Goal: Find specific page/section: Find specific page/section

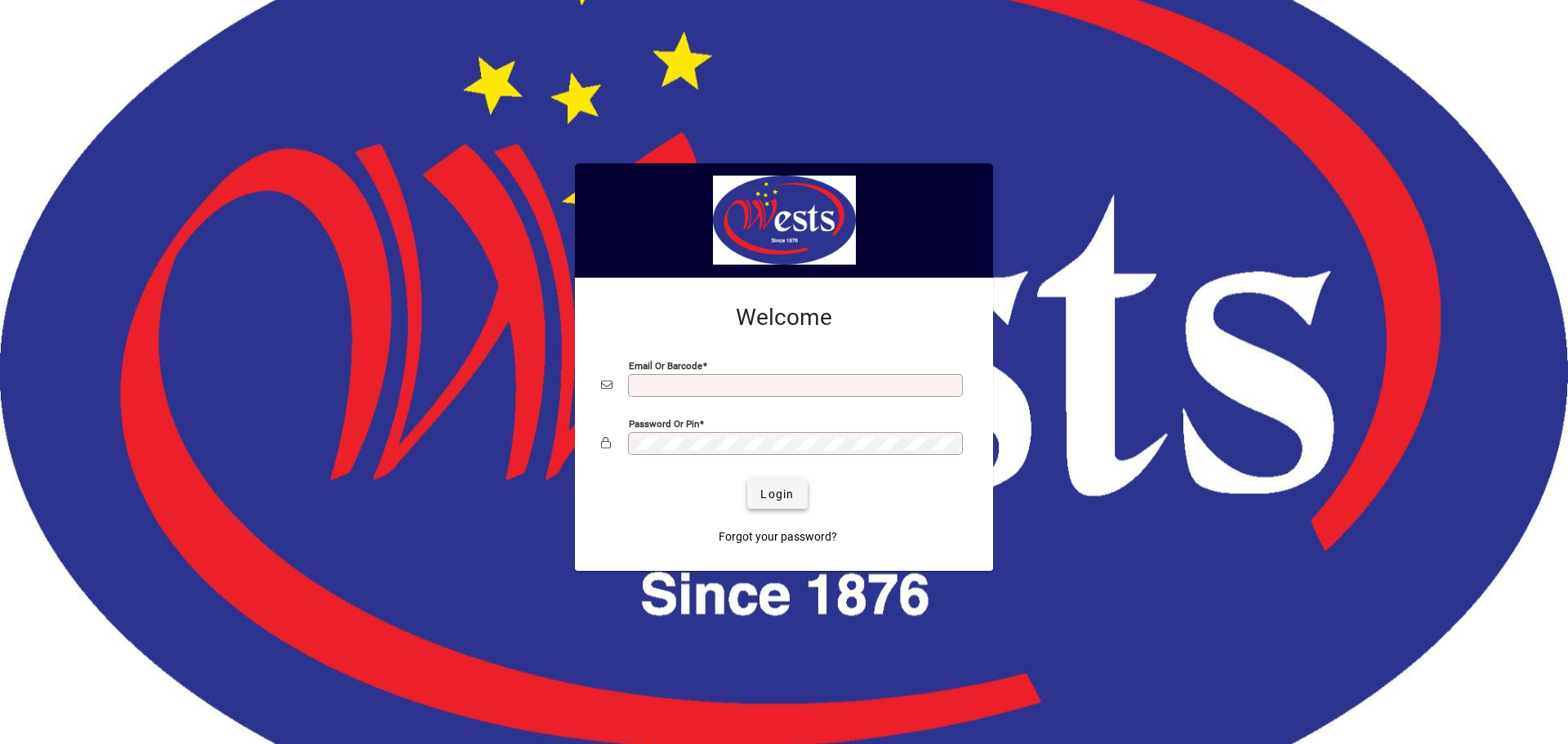
type input "**********"
click at [770, 492] on span "Login" at bounding box center [777, 495] width 33 height 17
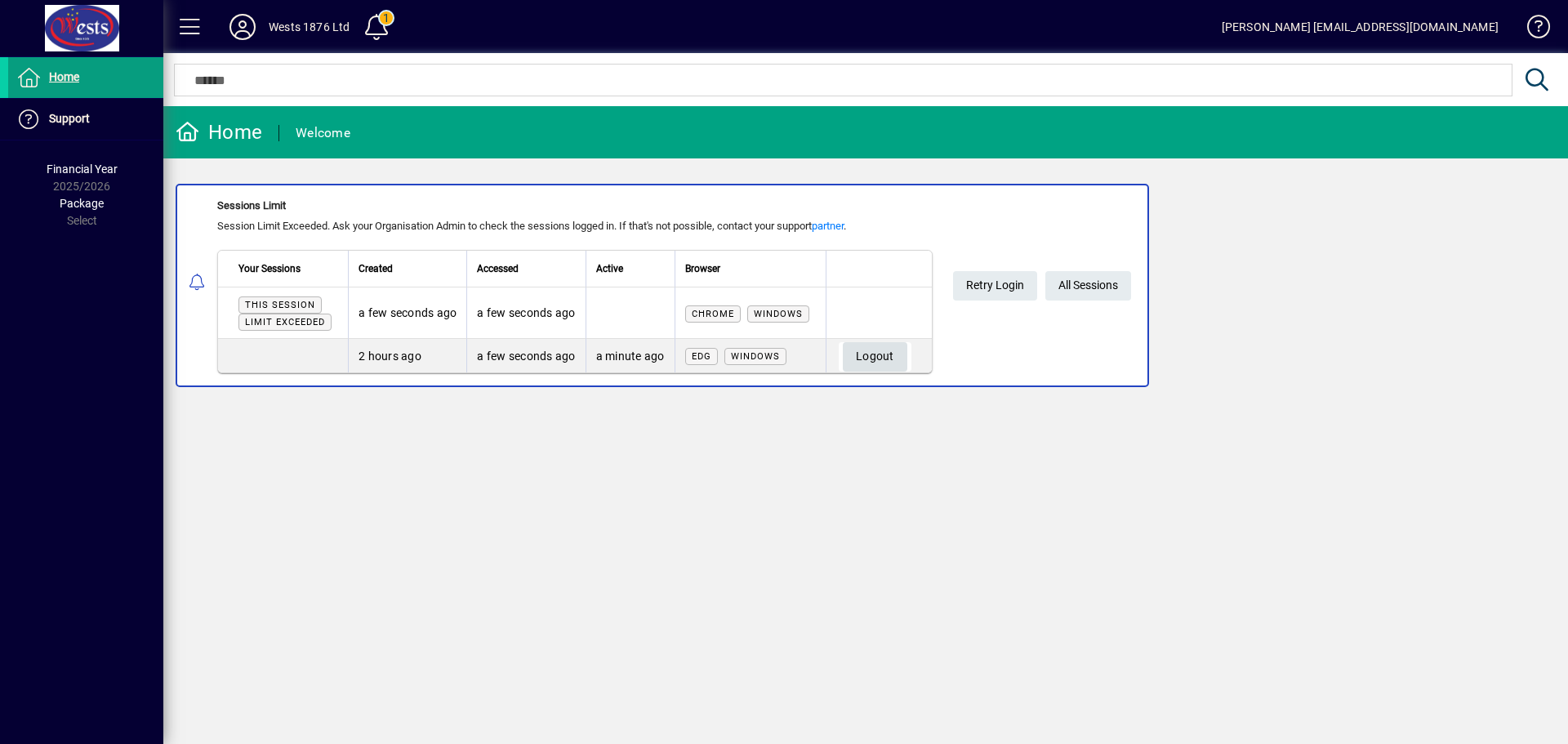
click at [883, 357] on span "Logout" at bounding box center [874, 357] width 38 height 27
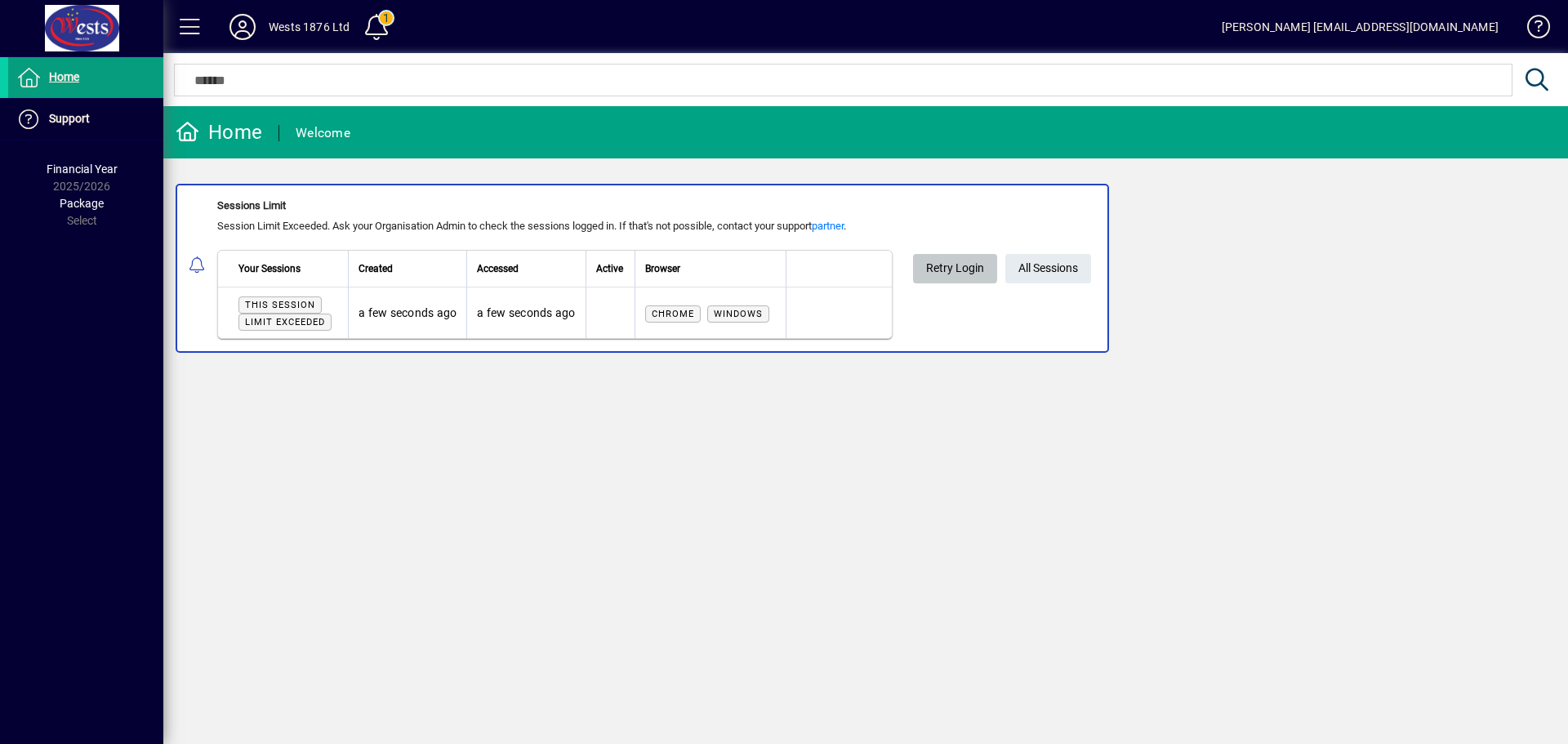
click at [946, 262] on span "Retry Login" at bounding box center [955, 268] width 58 height 27
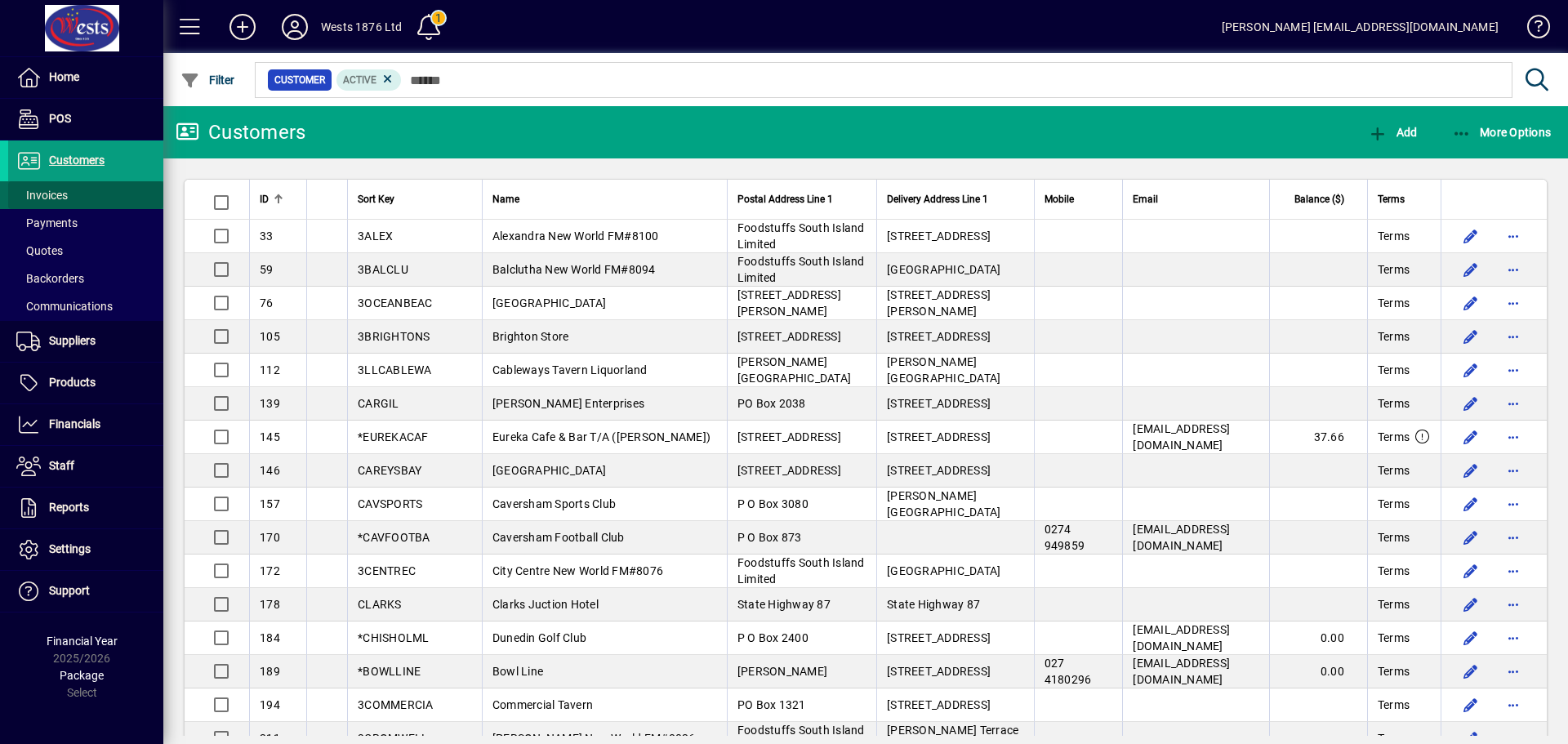
click at [67, 193] on span "Invoices" at bounding box center [42, 195] width 52 height 13
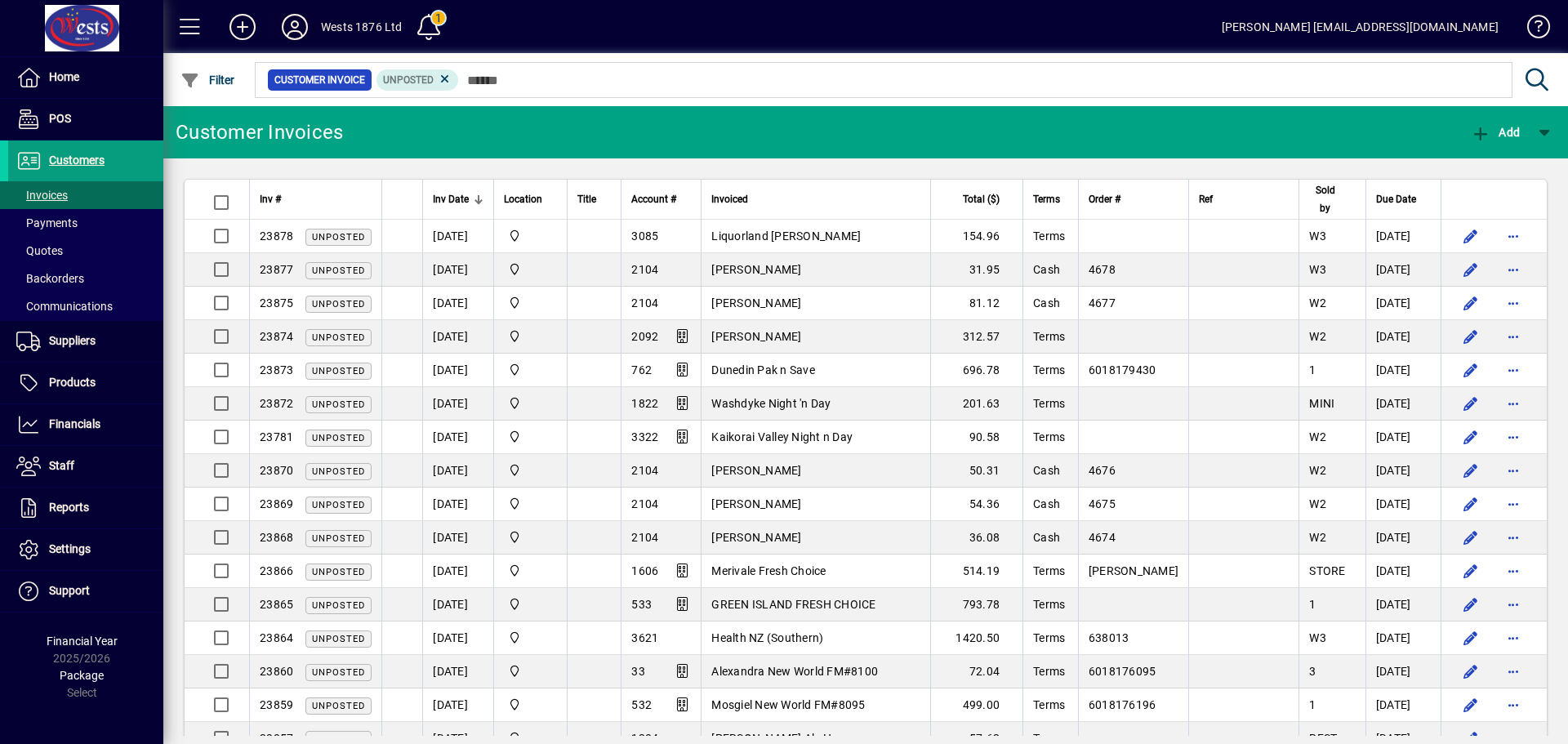
click at [288, 21] on icon at bounding box center [295, 27] width 33 height 26
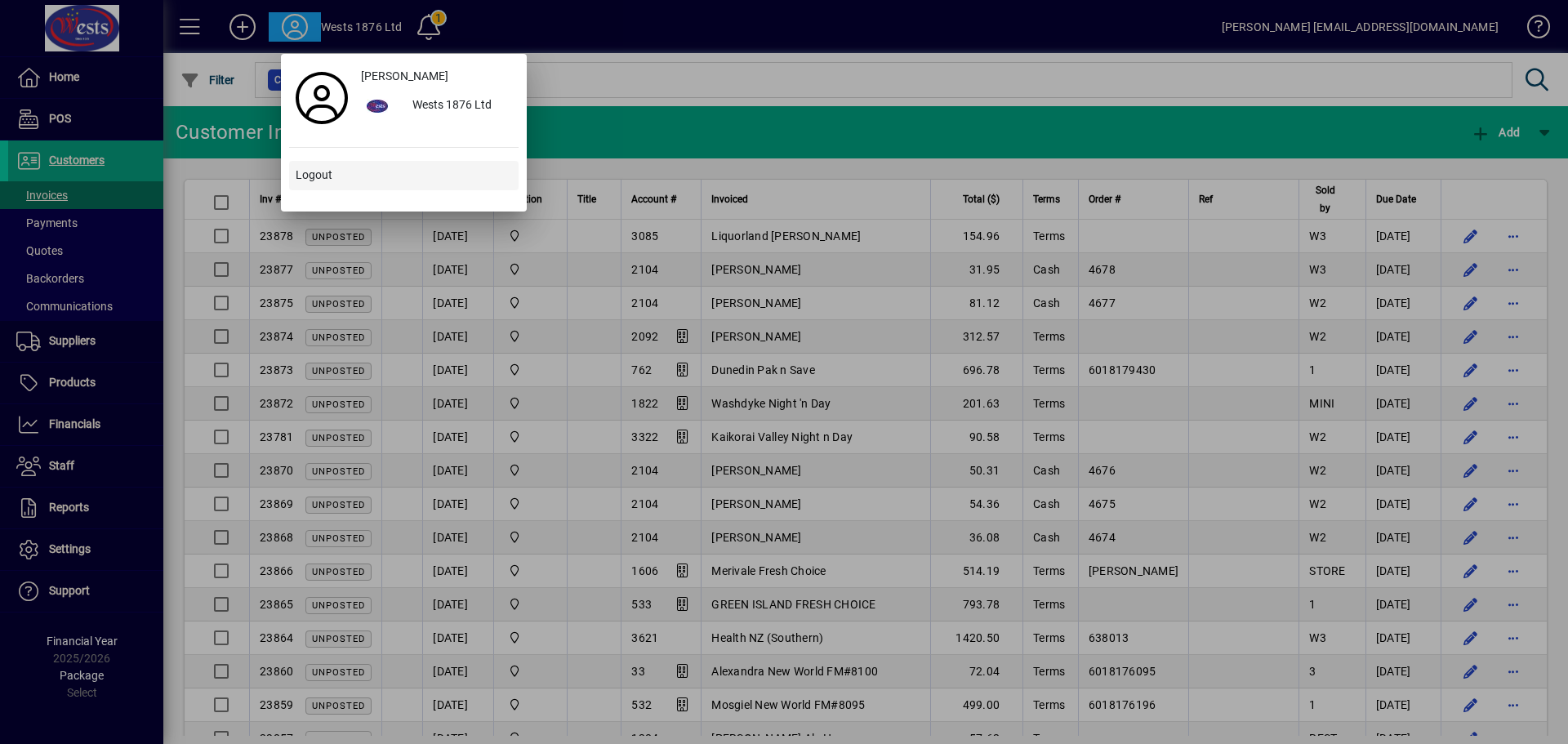
click at [322, 180] on span "Logout" at bounding box center [314, 174] width 37 height 17
